Goal: Find specific page/section: Find specific page/section

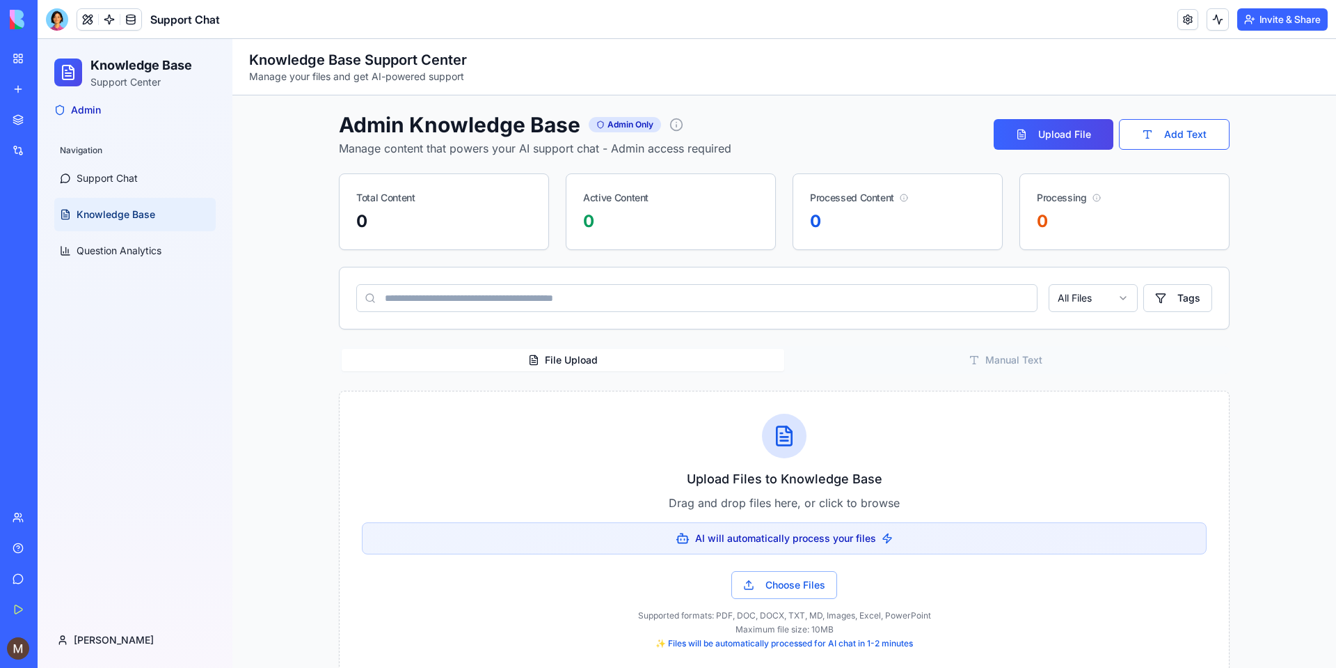
click at [52, 123] on div "Marketplace" at bounding box center [42, 120] width 18 height 14
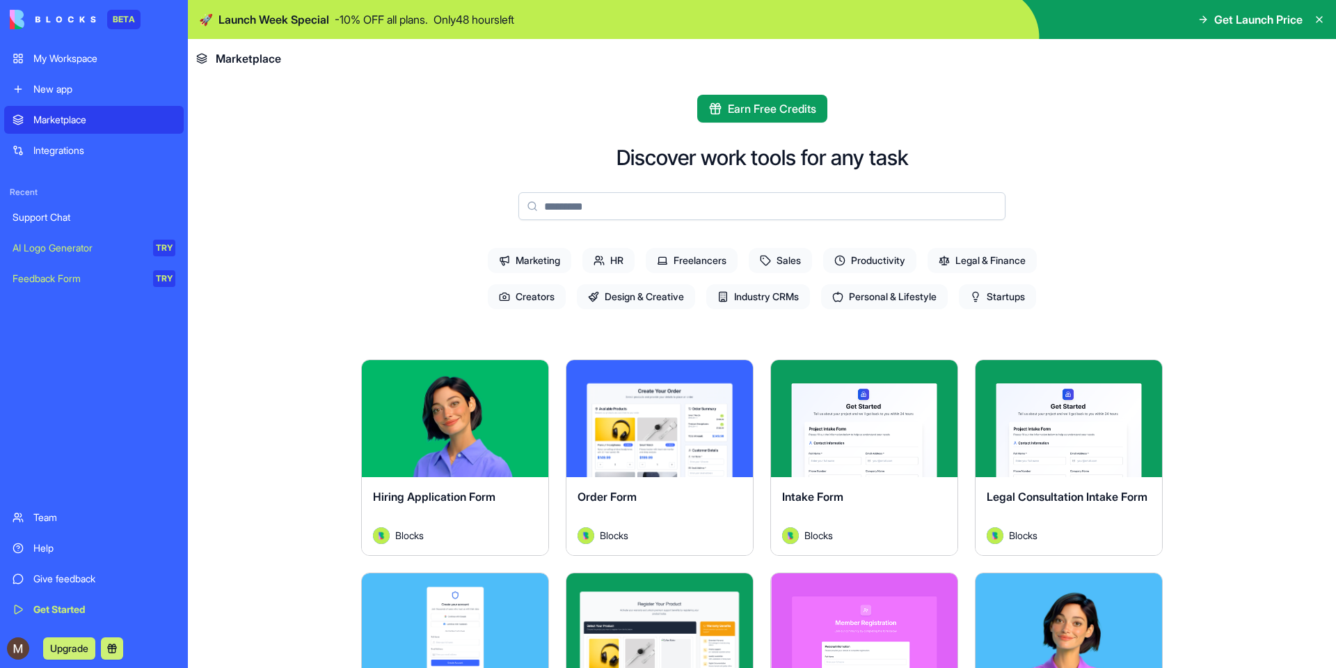
click at [50, 159] on link "Integrations" at bounding box center [94, 150] width 180 height 28
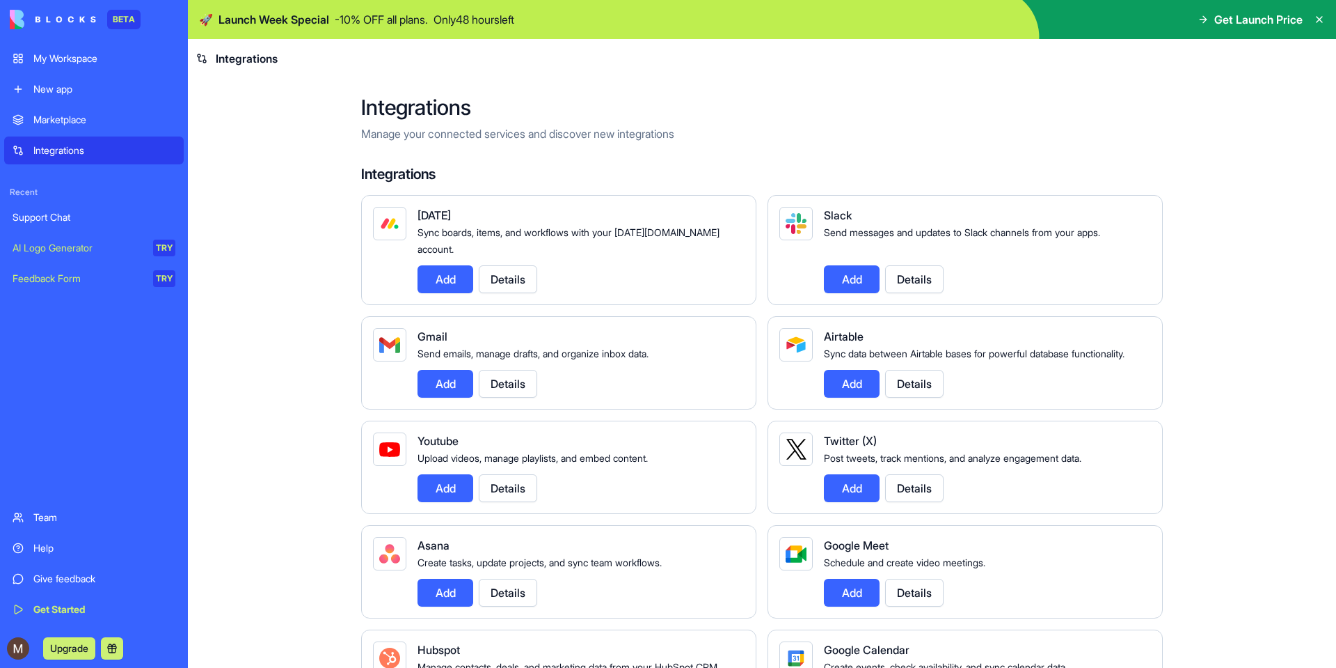
click at [79, 19] on img at bounding box center [53, 19] width 86 height 19
